Goal: Information Seeking & Learning: Learn about a topic

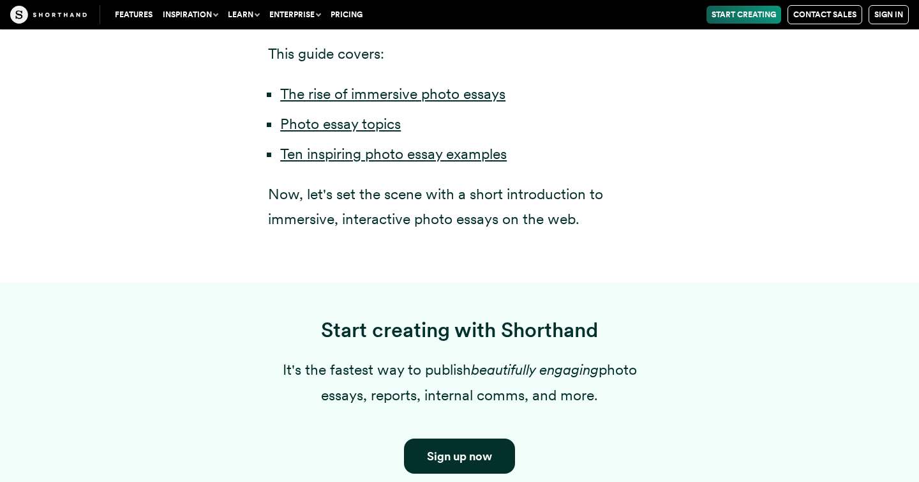
scroll to position [949, 0]
click at [357, 144] on link "Ten inspiring photo essay examples" at bounding box center [393, 153] width 226 height 18
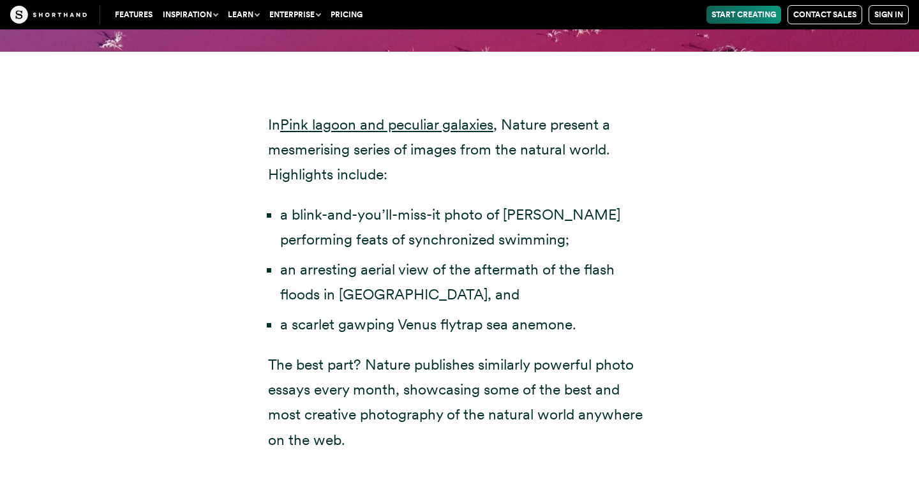
scroll to position [4343, 0]
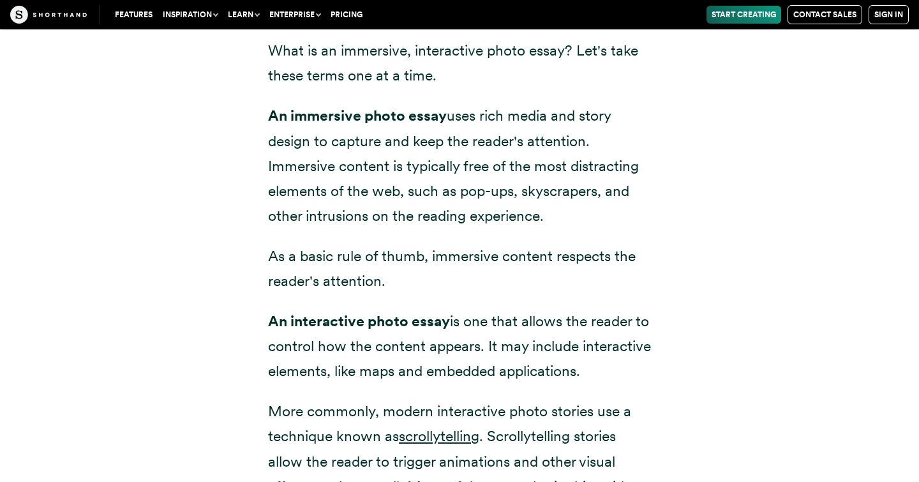
scroll to position [949, 0]
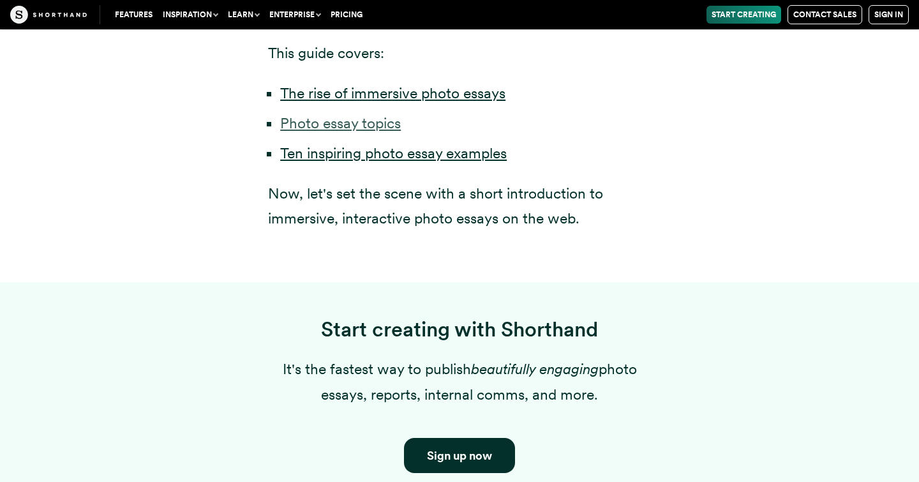
click at [353, 114] on link "Photo essay topics" at bounding box center [340, 123] width 121 height 18
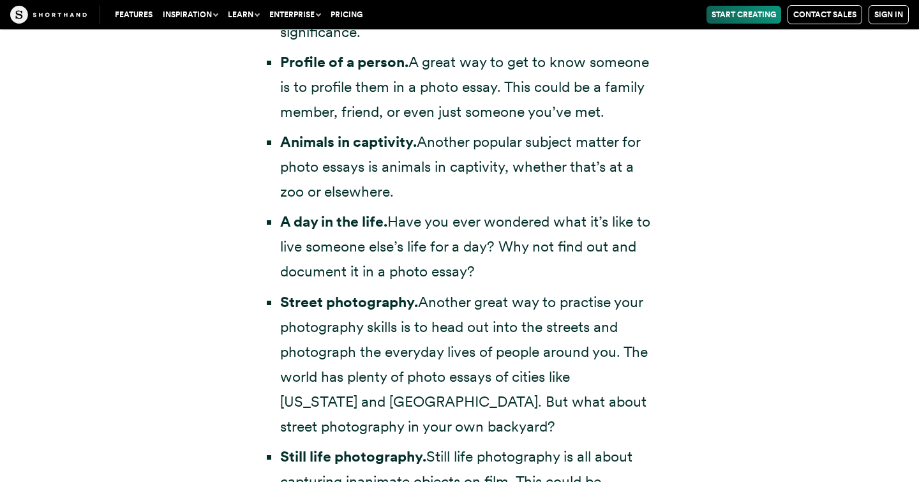
scroll to position [2937, 0]
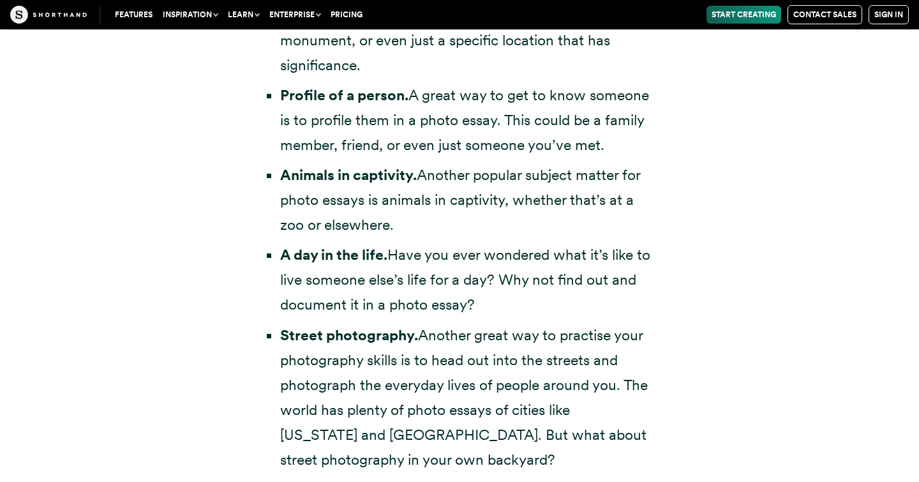
click at [448, 384] on li "Street photography. Another great way to practise your photography skills is to…" at bounding box center [465, 398] width 371 height 150
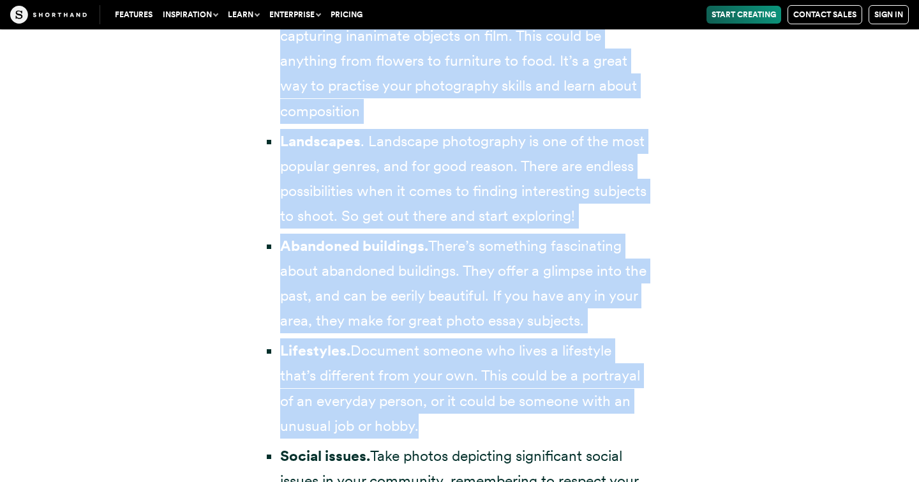
scroll to position [3581, 0]
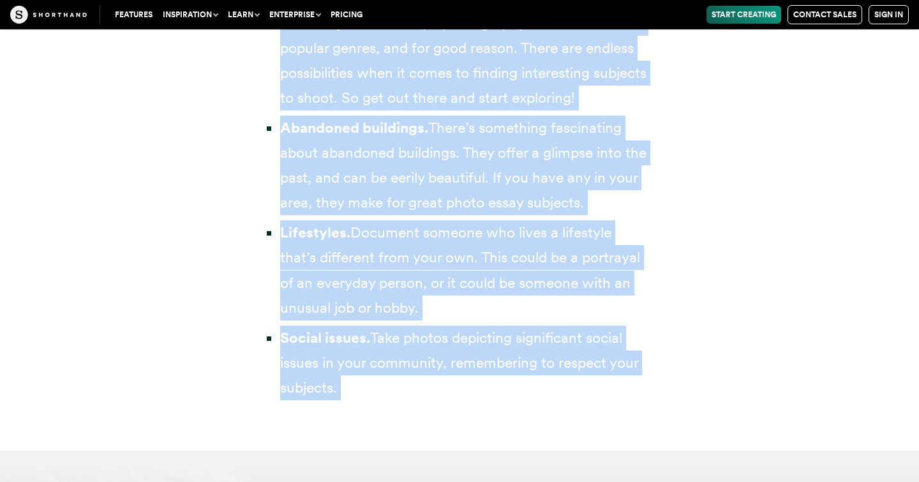
drag, startPoint x: 448, startPoint y: 384, endPoint x: 445, endPoint y: 524, distance: 139.7
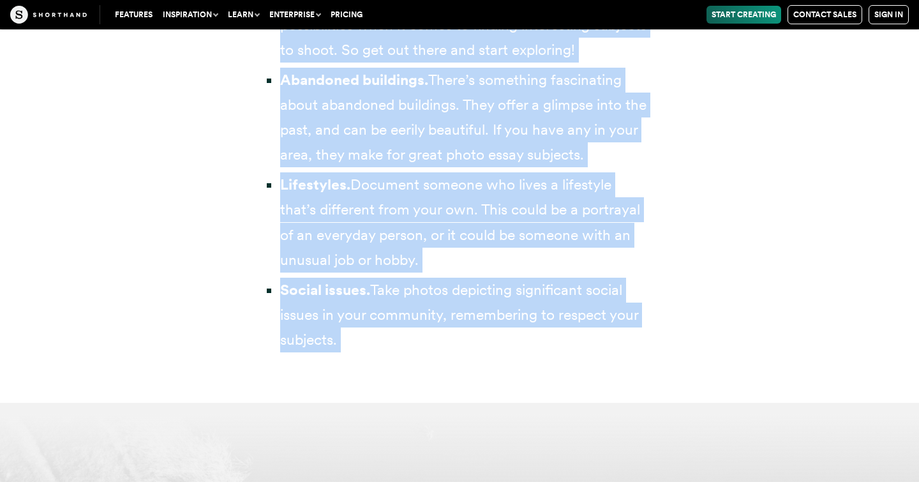
click at [421, 272] on li "Lifestyles. Document someone who lives a lifestyle that’s different from your o…" at bounding box center [465, 222] width 371 height 100
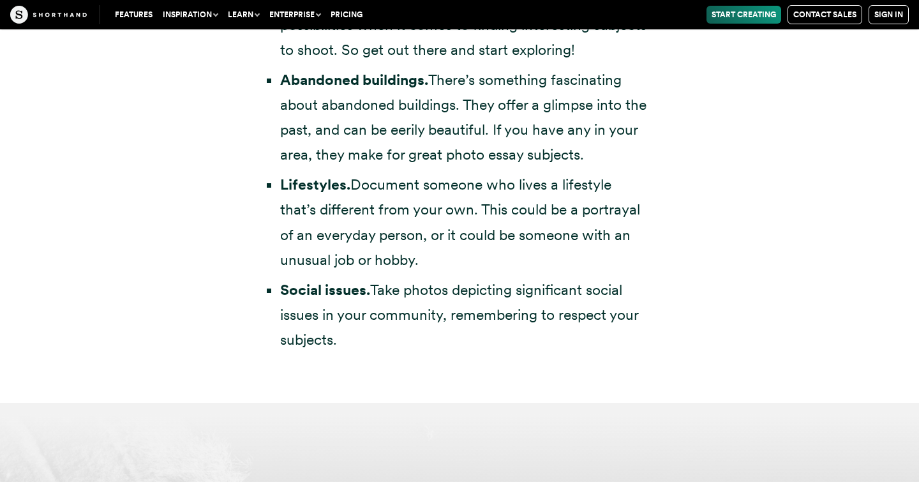
click at [360, 345] on li "Social issues. Take photos depicting significant social issues in your communit…" at bounding box center [465, 314] width 371 height 75
drag, startPoint x: 345, startPoint y: 389, endPoint x: 279, endPoint y: 337, distance: 84.5
copy li "Social issues. Take photos depicting significant social issues in your communit…"
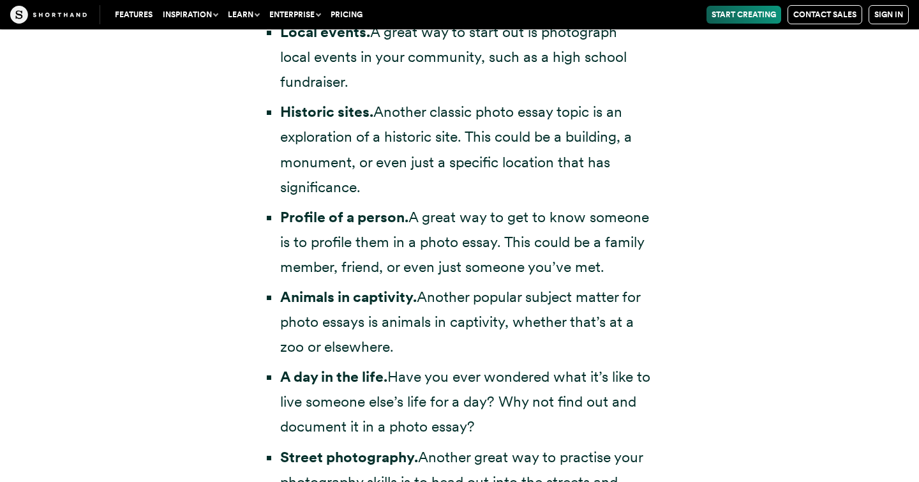
scroll to position [2839, 0]
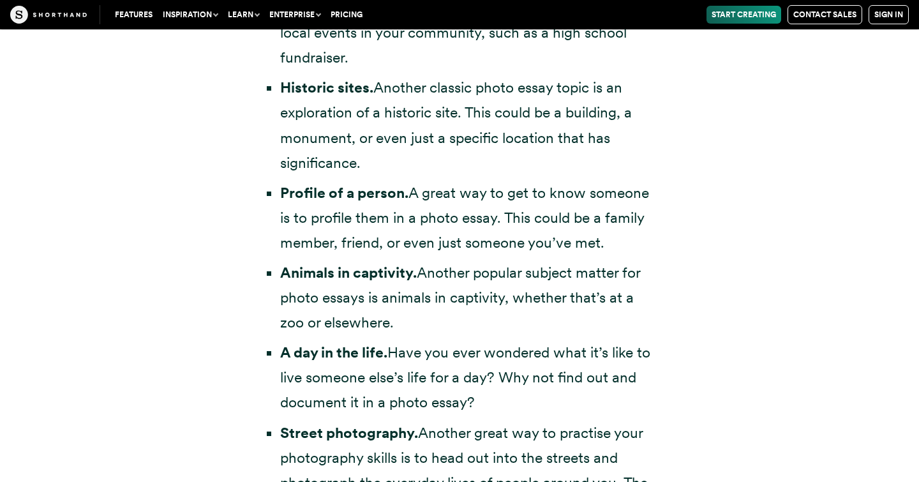
click at [311, 221] on li "Profile of a person. A great way to get to know someone is to profile them in a…" at bounding box center [465, 218] width 371 height 75
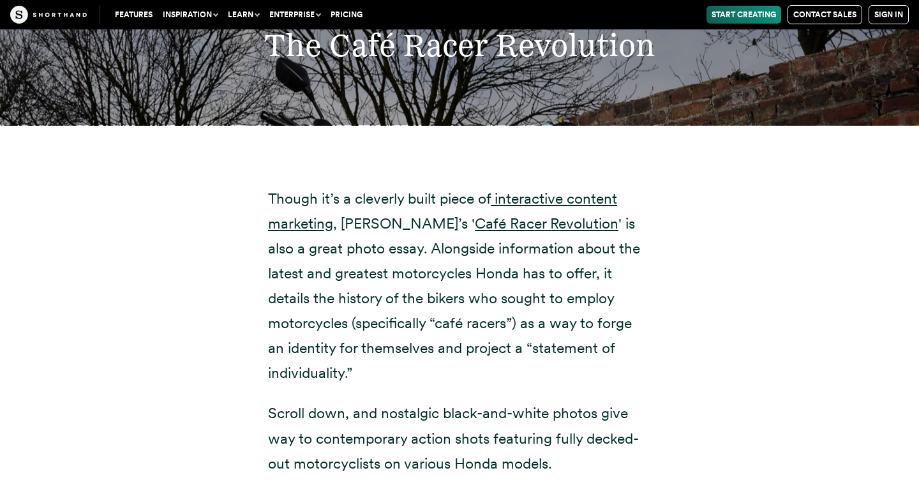
scroll to position [11456, 0]
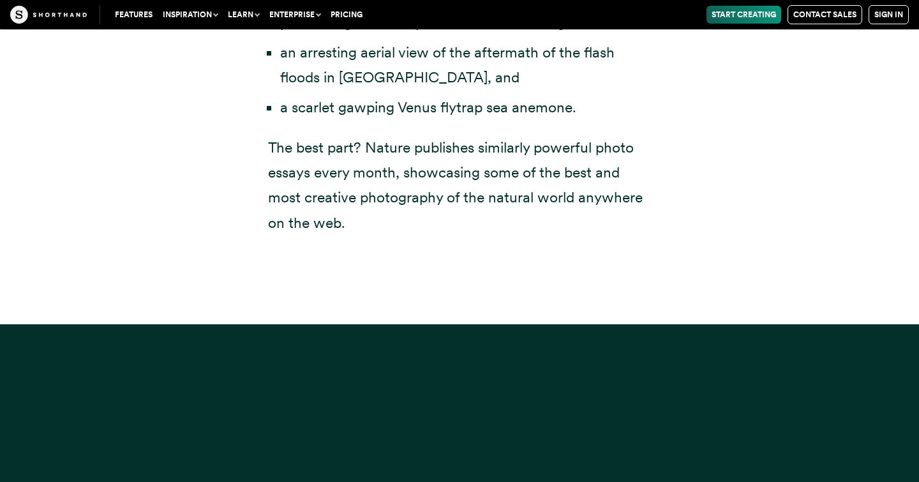
scroll to position [949, 0]
